Goal: Task Accomplishment & Management: Use online tool/utility

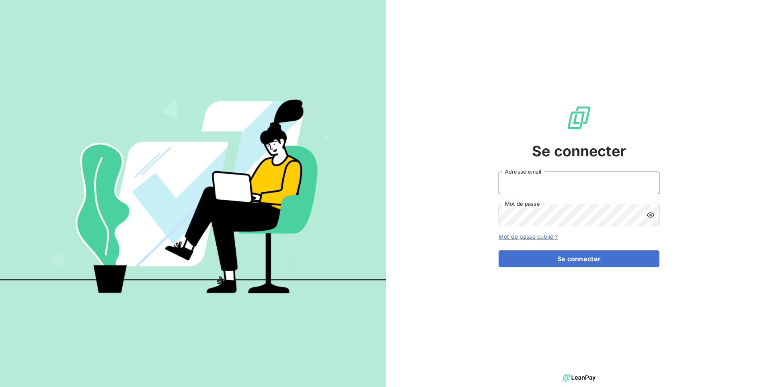
click at [581, 182] on input "Adresse email" at bounding box center [579, 183] width 161 height 23
type input "admin@minuitune"
click at [499, 250] on button "Se connecter" at bounding box center [579, 258] width 161 height 17
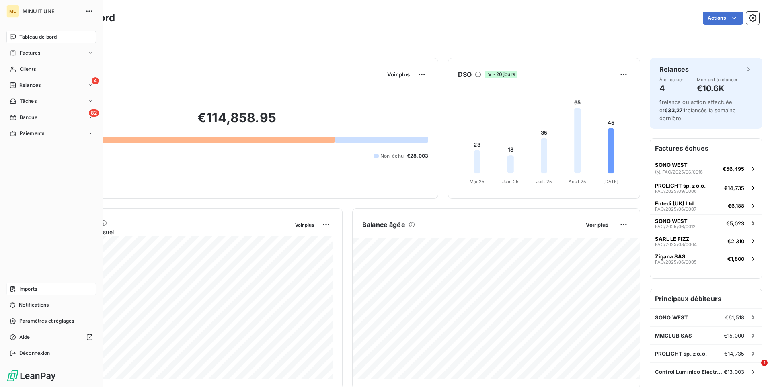
click at [35, 293] on div "Imports" at bounding box center [51, 289] width 90 height 13
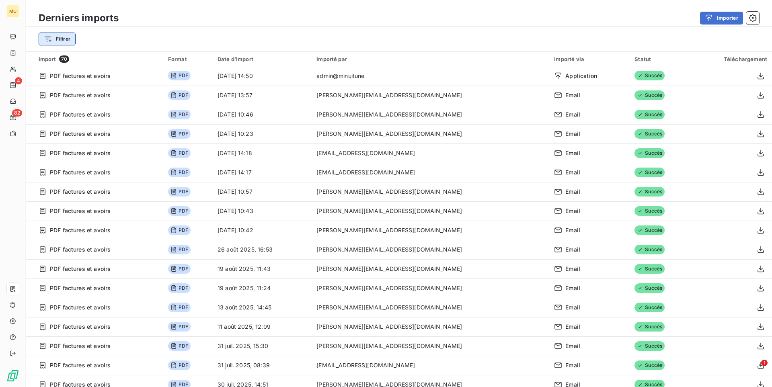
click at [57, 41] on html "MU 4 82 Derniers imports Importer Filtrer Import 70 Format Date d’import Import…" at bounding box center [386, 193] width 772 height 387
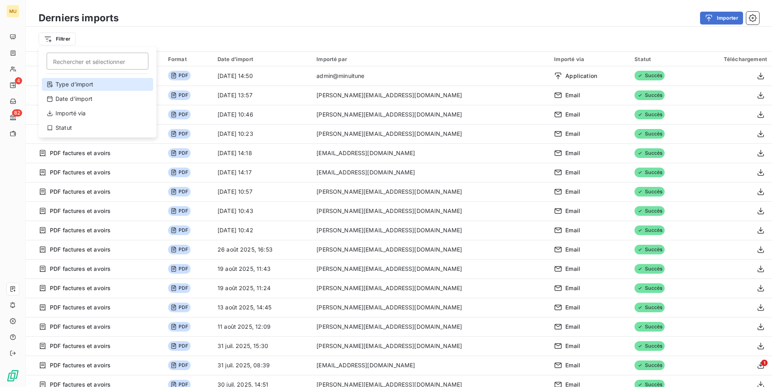
click at [86, 84] on div "Type d’import" at bounding box center [97, 84] width 111 height 13
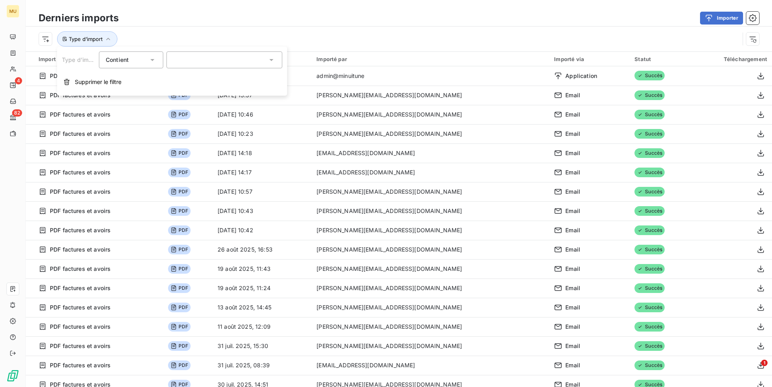
click at [237, 60] on div at bounding box center [224, 59] width 116 height 17
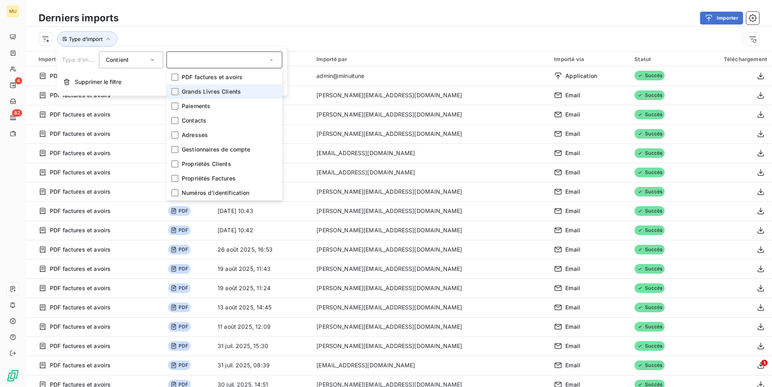
click at [216, 88] on span "Grands Livres Clients" at bounding box center [211, 92] width 59 height 8
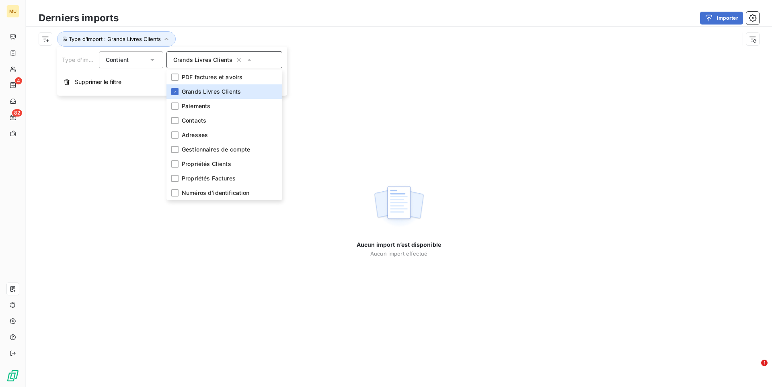
click at [300, 23] on div "Importer" at bounding box center [443, 18] width 631 height 13
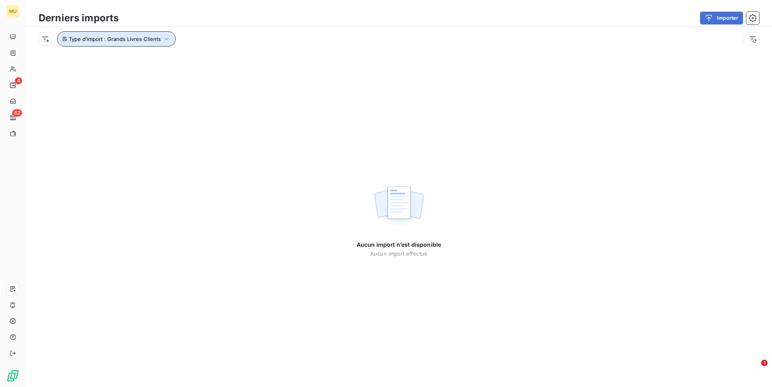
click at [142, 43] on button "Type d’import : Grands Livres Clients" at bounding box center [116, 38] width 119 height 15
click at [257, 36] on div "Type d’import : Grands Livres Clients" at bounding box center [389, 38] width 701 height 15
